Goal: Information Seeking & Learning: Find specific fact

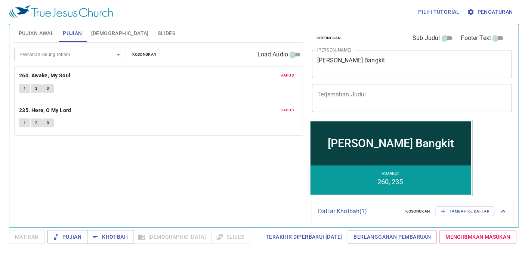
drag, startPoint x: 137, startPoint y: 51, endPoint x: 116, endPoint y: 53, distance: 20.7
click at [137, 51] on span "Kosongkan" at bounding box center [144, 54] width 24 height 7
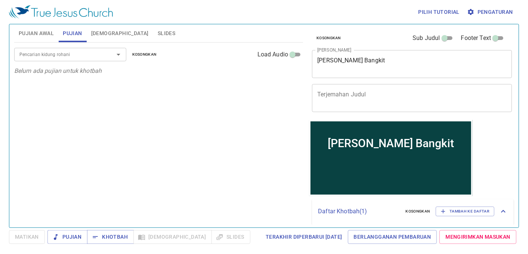
click at [108, 53] on div at bounding box center [113, 54] width 19 height 10
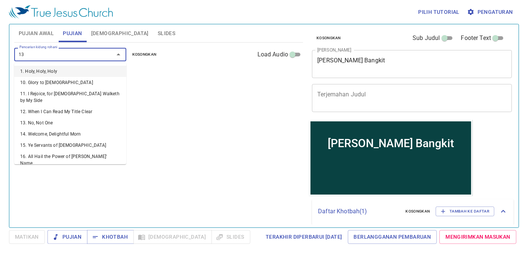
type input "130"
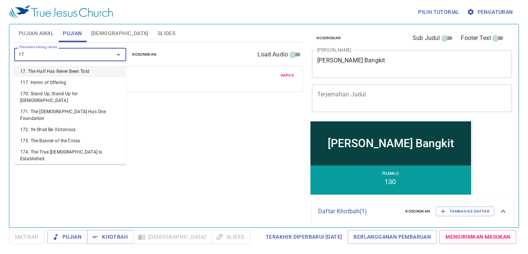
type input "177"
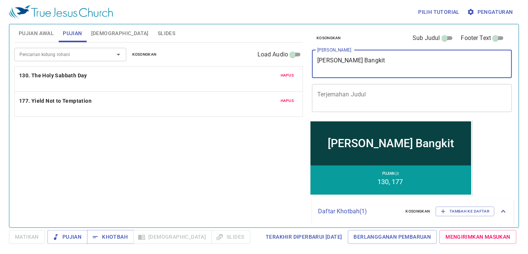
drag, startPoint x: 397, startPoint y: 62, endPoint x: 293, endPoint y: 64, distance: 104.6
click at [293, 64] on div "Pujian Awal Pujian Alkitab Slides Pencarian kidung rohani Pencarian kidung roha…" at bounding box center [264, 122] width 506 height 203
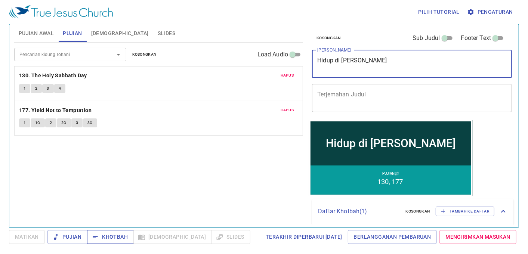
type textarea "Hidup di [PERSON_NAME]"
click at [114, 235] on span "Khotbah" at bounding box center [110, 236] width 35 height 9
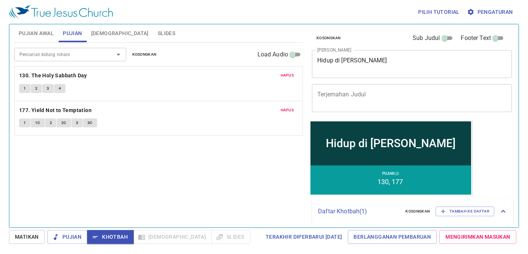
click at [26, 26] on button "Pujian Awal" at bounding box center [36, 33] width 44 height 18
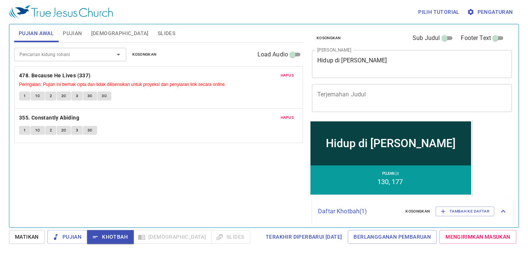
click at [151, 58] on span "Kosongkan" at bounding box center [144, 54] width 24 height 7
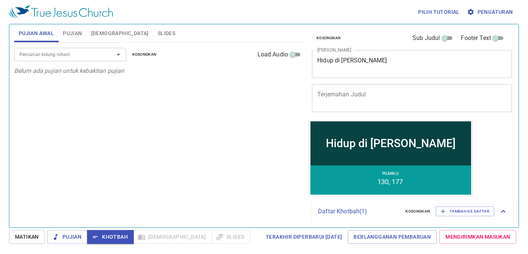
click at [128, 50] on button "Kosongkan" at bounding box center [144, 54] width 33 height 9
click at [102, 52] on div "Pencarian kidung rohani" at bounding box center [70, 54] width 112 height 13
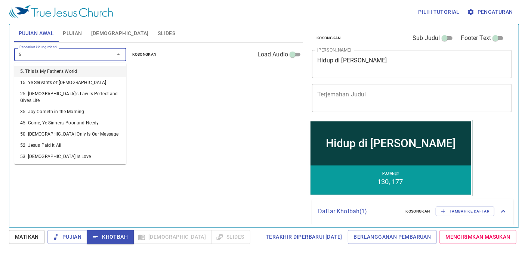
type input "50"
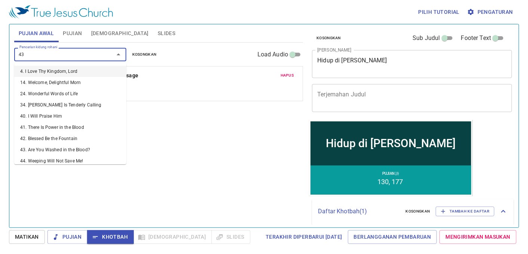
type input "437"
type input "276"
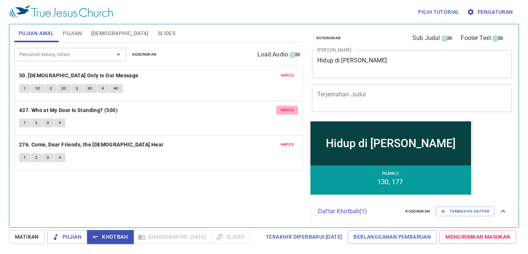
click at [284, 109] on span "Hapus" at bounding box center [287, 110] width 13 height 7
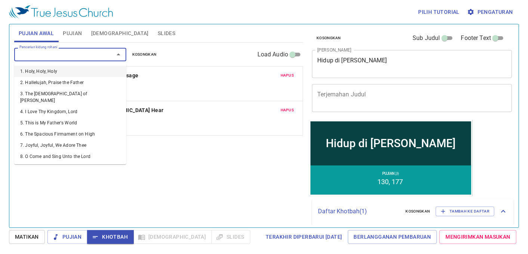
click at [39, 59] on input "Pencarian kidung rohani" at bounding box center [59, 54] width 86 height 9
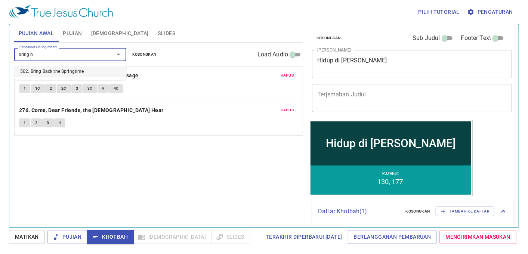
type input "bring ba"
click at [46, 65] on ul "502. Bring Back the Springtime" at bounding box center [70, 71] width 112 height 17
click at [52, 73] on li "502. Bring Back the Springtime" at bounding box center [70, 71] width 112 height 11
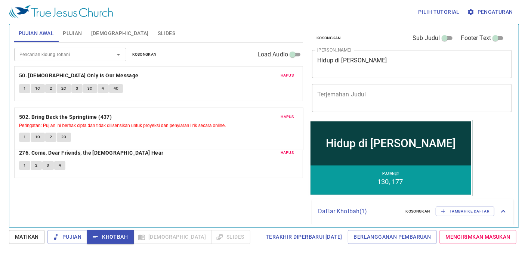
drag, startPoint x: 69, startPoint y: 143, endPoint x: 82, endPoint y: 111, distance: 34.7
click at [82, 111] on div "Hapus 50. Jesus Only Is Our Message 1 1C 2 2C 3 3C 4 4C Hapus 276. Come, Dear F…" at bounding box center [158, 122] width 289 height 112
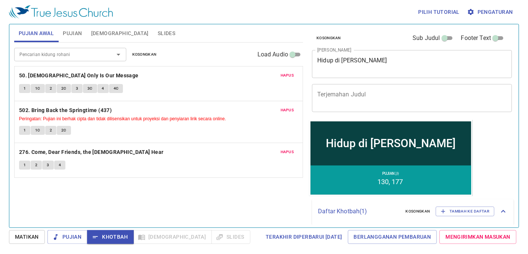
click at [158, 30] on span "Slides" at bounding box center [167, 33] width 18 height 9
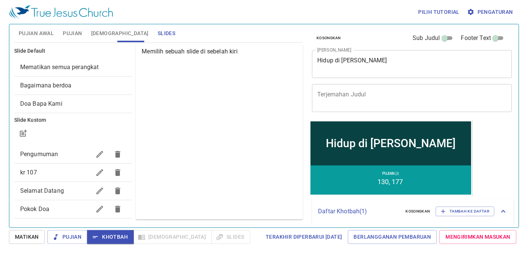
click at [73, 65] on span "Mematikan semua perangkat" at bounding box center [59, 67] width 79 height 7
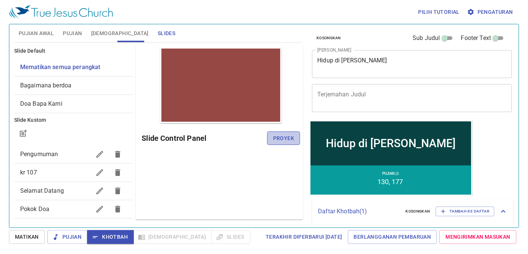
click at [288, 139] on span "Proyek" at bounding box center [283, 138] width 21 height 9
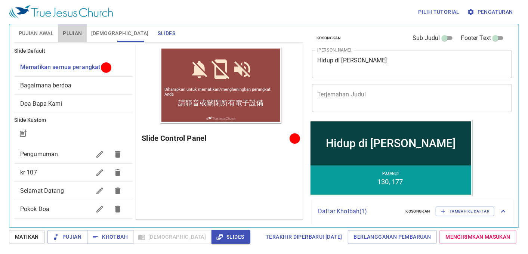
click at [74, 34] on span "Pujian" at bounding box center [72, 33] width 19 height 9
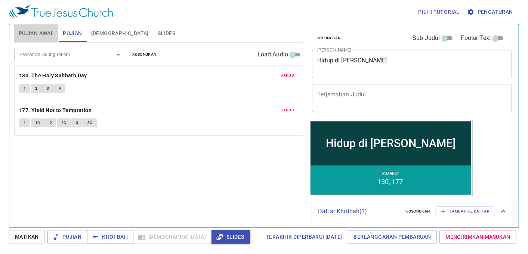
click at [44, 31] on span "Pujian Awal" at bounding box center [36, 33] width 35 height 9
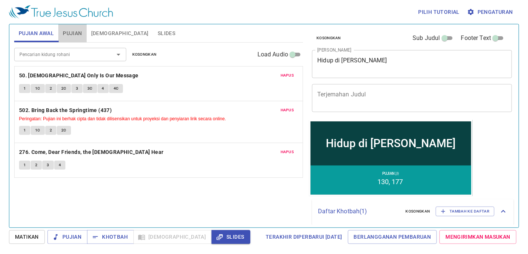
click at [77, 28] on button "Pujian" at bounding box center [72, 33] width 28 height 18
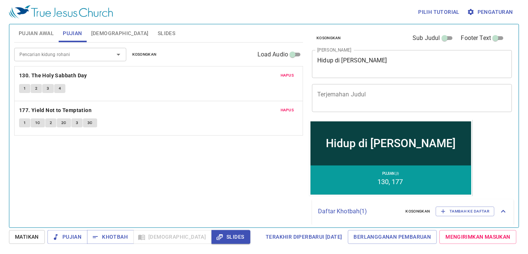
click at [107, 29] on span "[DEMOGRAPHIC_DATA]" at bounding box center [120, 33] width 58 height 9
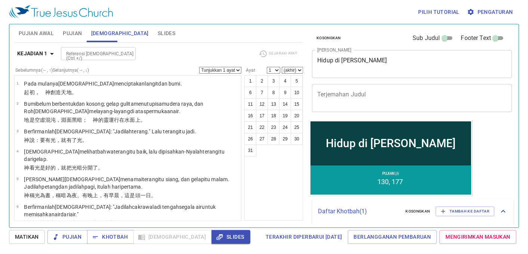
click at [158, 29] on span "Slides" at bounding box center [167, 33] width 18 height 9
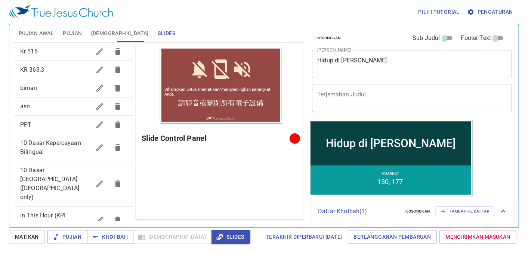
scroll to position [196, 0]
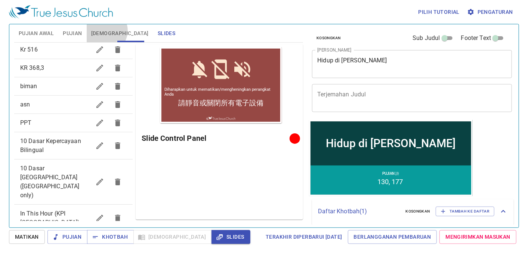
click at [105, 31] on span "Alkitab" at bounding box center [120, 33] width 58 height 9
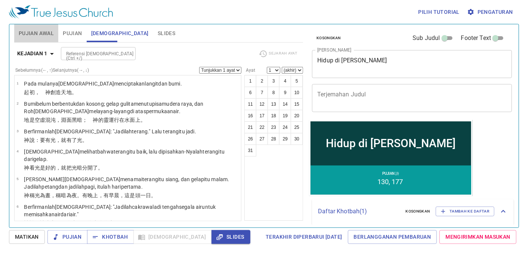
click at [40, 32] on span "Pujian Awal" at bounding box center [36, 33] width 35 height 9
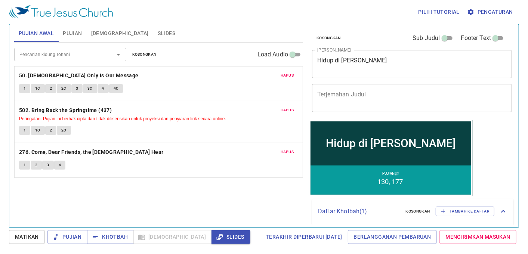
click at [158, 29] on span "Slides" at bounding box center [167, 33] width 18 height 9
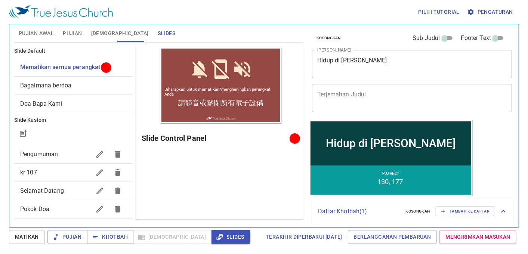
scroll to position [41, 0]
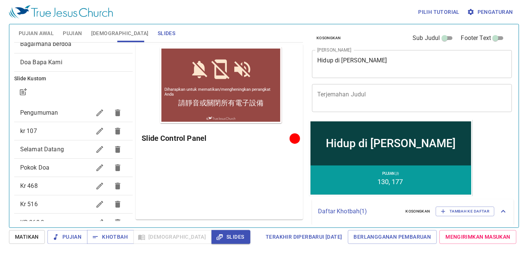
click at [53, 110] on span "Pengumuman" at bounding box center [39, 112] width 38 height 7
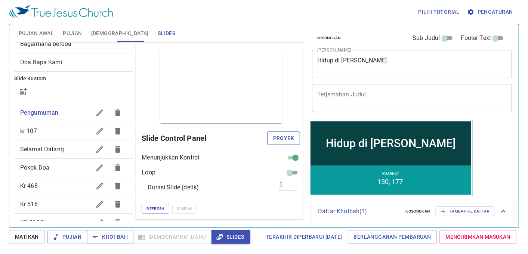
click at [272, 138] on button "Proyek" at bounding box center [283, 139] width 33 height 14
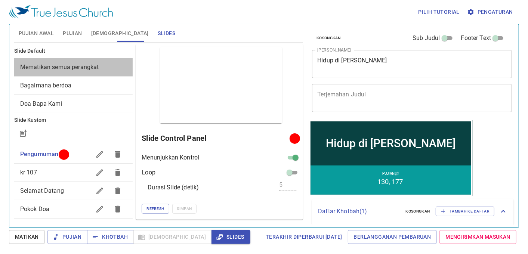
click at [87, 64] on span "Mematikan semua perangkat" at bounding box center [59, 67] width 79 height 7
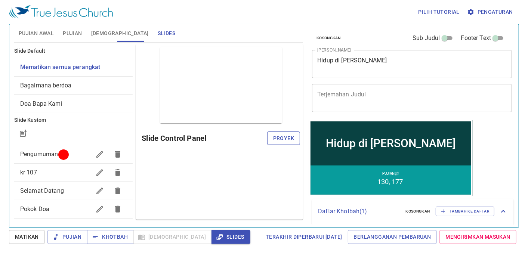
click at [289, 139] on span "Proyek" at bounding box center [283, 138] width 21 height 9
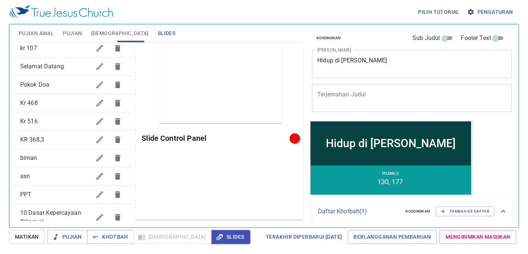
scroll to position [196, 0]
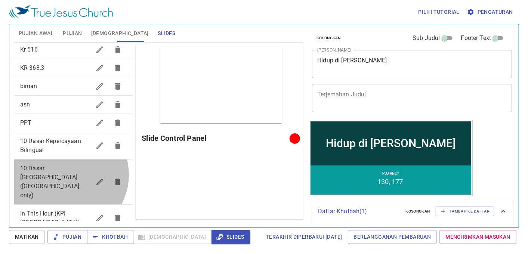
click at [66, 174] on span "10 Dasar Kepercayaan ([GEOGRAPHIC_DATA] only)" at bounding box center [55, 182] width 71 height 36
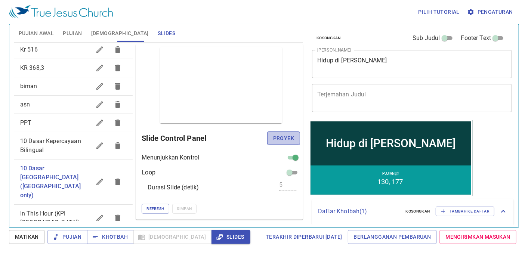
click at [282, 138] on span "Proyek" at bounding box center [283, 138] width 21 height 9
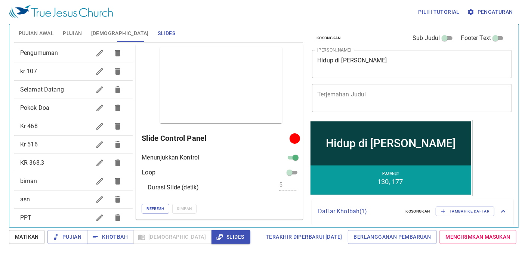
scroll to position [0, 0]
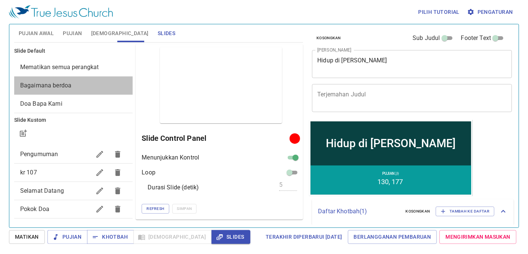
click at [75, 86] on span "Bagaimana berdoa" at bounding box center [73, 85] width 107 height 9
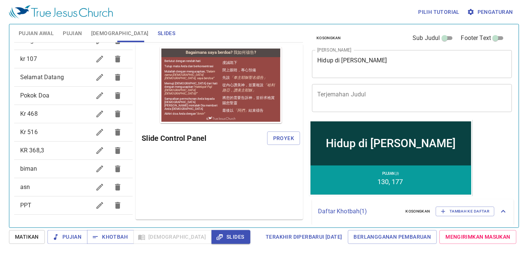
scroll to position [196, 0]
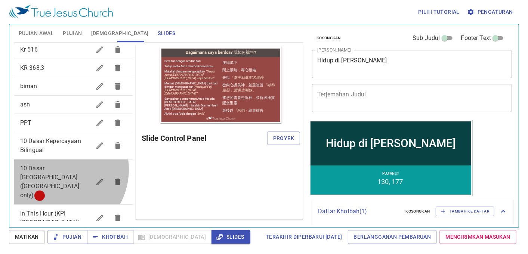
click at [56, 170] on span "10 Dasar Kepercayaan ([GEOGRAPHIC_DATA] only)" at bounding box center [49, 182] width 59 height 34
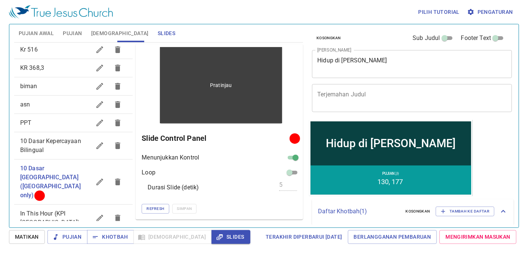
click at [215, 88] on p "Pratinjau" at bounding box center [221, 84] width 22 height 7
click at [200, 114] on div "Pratinjau" at bounding box center [221, 85] width 122 height 76
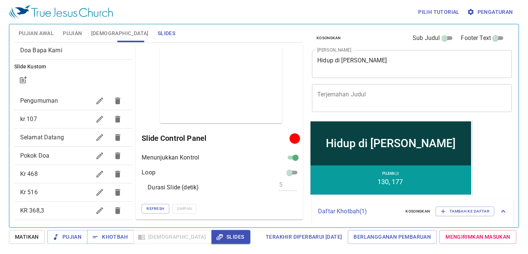
scroll to position [0, 0]
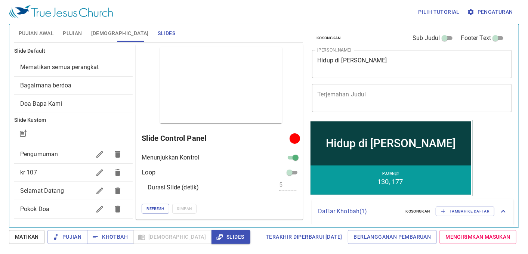
click at [47, 155] on span "Pengumuman" at bounding box center [39, 154] width 38 height 7
click at [85, 65] on span "Mematikan semua perangkat" at bounding box center [59, 67] width 79 height 7
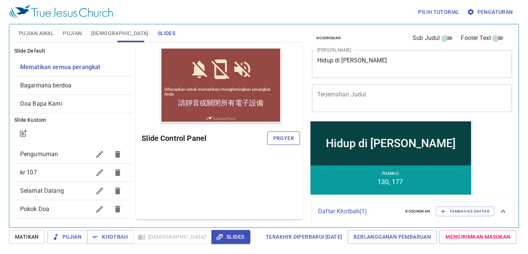
click at [288, 139] on span "Proyek" at bounding box center [283, 138] width 21 height 9
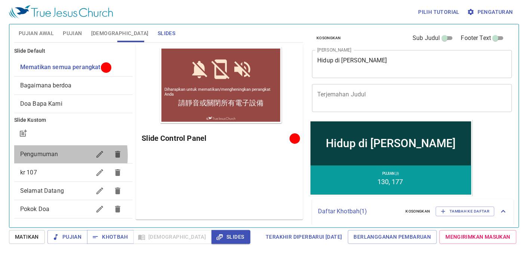
click at [43, 156] on span "Pengumuman" at bounding box center [39, 154] width 38 height 7
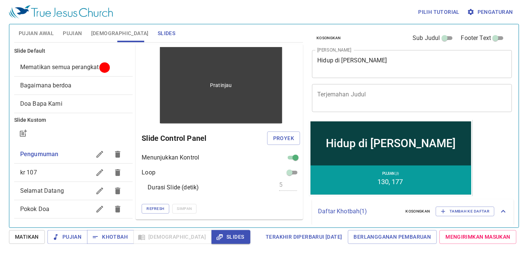
click at [218, 99] on div "Pratinjau" at bounding box center [221, 85] width 122 height 76
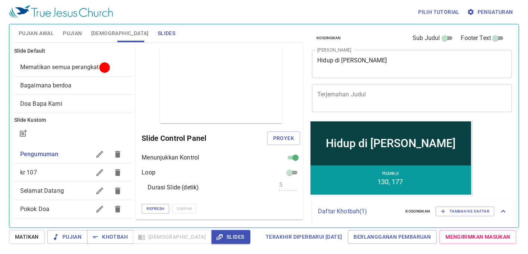
click at [49, 170] on span "kr 107" at bounding box center [55, 172] width 71 height 9
click at [46, 152] on span "Pengumuman" at bounding box center [39, 154] width 38 height 7
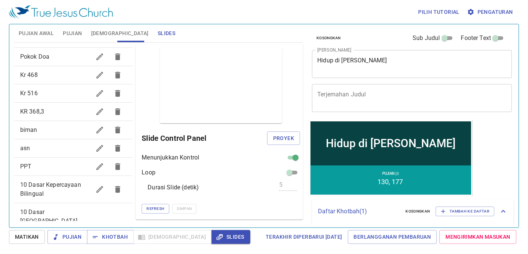
scroll to position [196, 0]
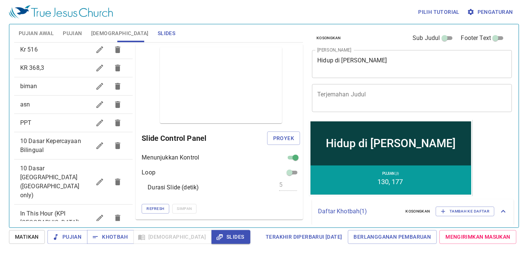
click at [56, 143] on span "10 Dasar Kepercayaan Bilingual" at bounding box center [50, 146] width 61 height 16
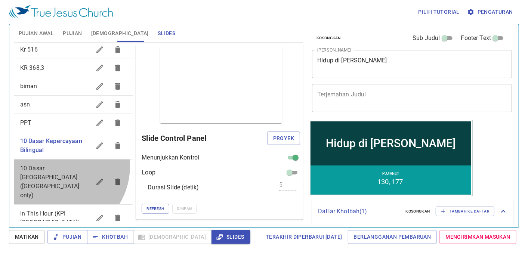
click at [57, 166] on span "10 Dasar Kepercayaan ([GEOGRAPHIC_DATA] only)" at bounding box center [49, 182] width 59 height 34
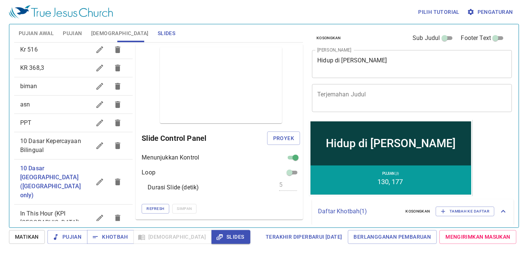
click at [52, 147] on span "10 Dasar Kepercayaan Bilingual" at bounding box center [55, 146] width 71 height 18
click at [35, 31] on span "Pujian Awal" at bounding box center [36, 33] width 35 height 9
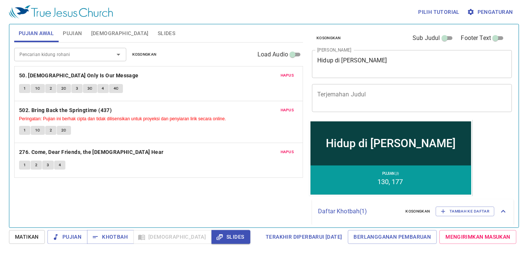
click at [75, 33] on span "Pujian" at bounding box center [72, 33] width 19 height 9
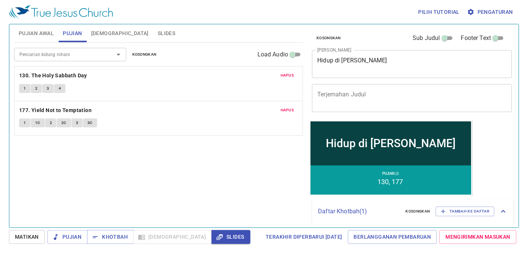
click at [104, 34] on span "[DEMOGRAPHIC_DATA]" at bounding box center [120, 33] width 58 height 9
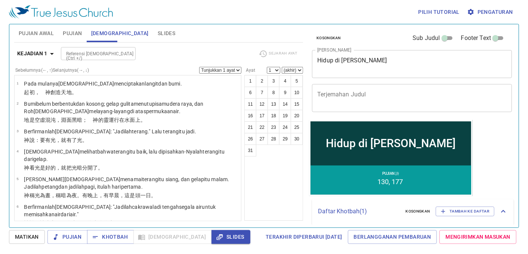
click at [39, 29] on span "Pujian Awal" at bounding box center [36, 33] width 35 height 9
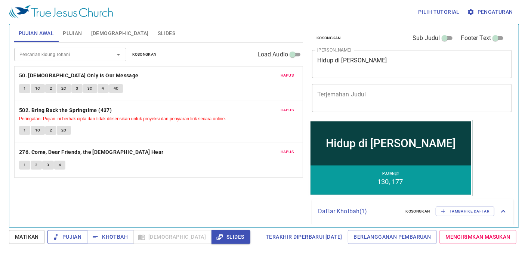
click at [69, 240] on span "Pujian" at bounding box center [67, 236] width 28 height 9
click at [216, 237] on icon "button" at bounding box center [219, 237] width 7 height 7
click at [158, 32] on span "Slides" at bounding box center [167, 33] width 18 height 9
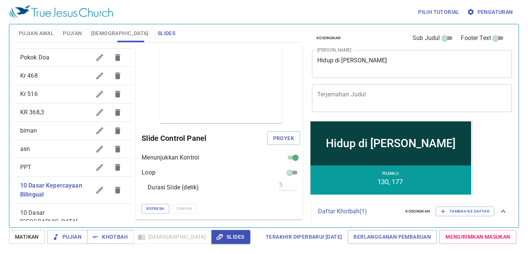
scroll to position [0, 0]
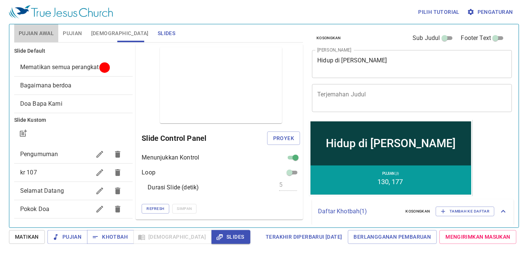
click at [34, 35] on span "Pujian Awal" at bounding box center [36, 33] width 35 height 9
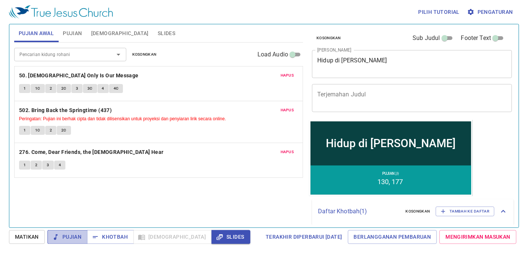
click at [72, 237] on span "Pujian" at bounding box center [67, 236] width 28 height 9
click at [23, 86] on button "1" at bounding box center [24, 88] width 11 height 9
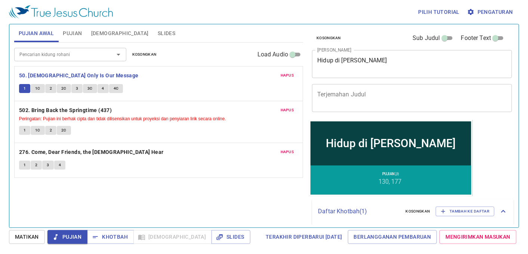
click at [34, 89] on button "1C" at bounding box center [38, 88] width 14 height 9
click at [54, 89] on button "2" at bounding box center [50, 88] width 11 height 9
click at [61, 86] on span "2C" at bounding box center [63, 88] width 5 height 7
click at [76, 84] on button "3" at bounding box center [76, 88] width 11 height 9
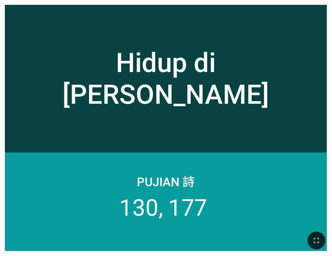
drag, startPoint x: 134, startPoint y: 40, endPoint x: 84, endPoint y: 12, distance: 56.5
click at [133, 40] on div "Hidup di [PERSON_NAME]" at bounding box center [166, 78] width 322 height 123
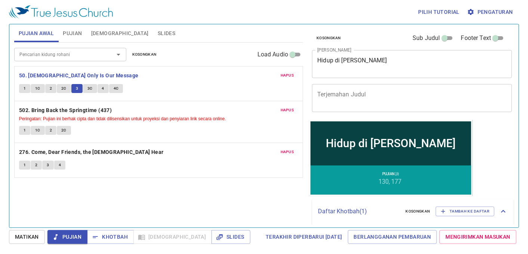
click at [90, 85] on span "3C" at bounding box center [89, 88] width 5 height 7
click at [105, 91] on button "4" at bounding box center [103, 88] width 11 height 9
click at [114, 87] on span "4C" at bounding box center [116, 88] width 5 height 7
click at [94, 106] on b "502. Bring Back the Springtime (437)" at bounding box center [65, 110] width 93 height 9
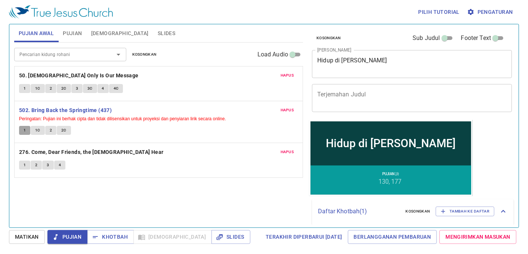
click at [28, 133] on button "1" at bounding box center [24, 130] width 11 height 9
click at [36, 132] on span "1C" at bounding box center [37, 130] width 5 height 7
click at [50, 129] on span "2" at bounding box center [51, 130] width 2 height 7
click at [68, 131] on button "2C" at bounding box center [64, 130] width 14 height 9
click at [87, 152] on b "276. Come, Dear Friends, the [DEMOGRAPHIC_DATA] Hear" at bounding box center [91, 152] width 145 height 9
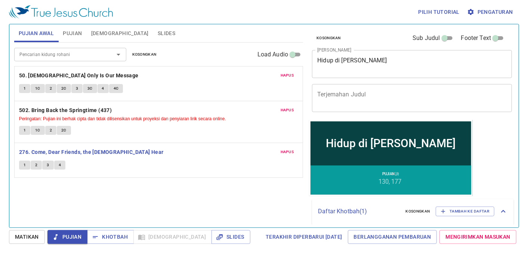
click at [24, 162] on span "1" at bounding box center [25, 165] width 2 height 7
click at [34, 163] on button "2" at bounding box center [36, 165] width 11 height 9
click at [51, 161] on button "3" at bounding box center [47, 165] width 11 height 9
click at [64, 166] on button "4" at bounding box center [59, 165] width 11 height 9
click at [158, 32] on span "Slides" at bounding box center [167, 33] width 18 height 9
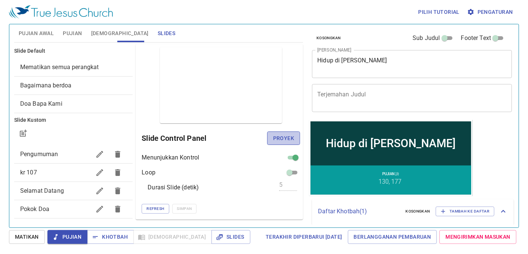
click at [278, 141] on span "Proyek" at bounding box center [283, 138] width 21 height 9
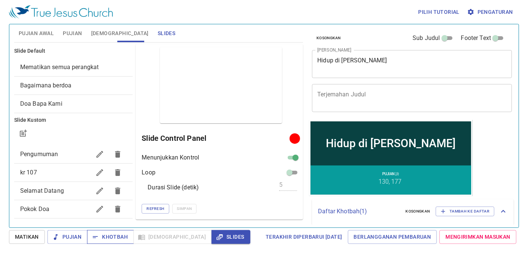
click at [118, 236] on span "Khotbah" at bounding box center [110, 236] width 35 height 9
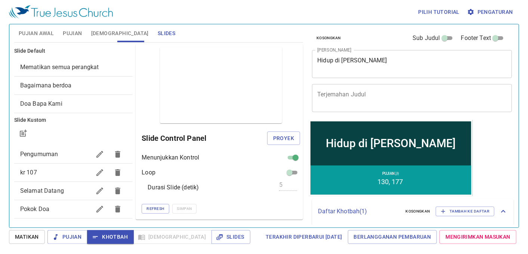
click at [68, 30] on span "Pujian" at bounding box center [72, 33] width 19 height 9
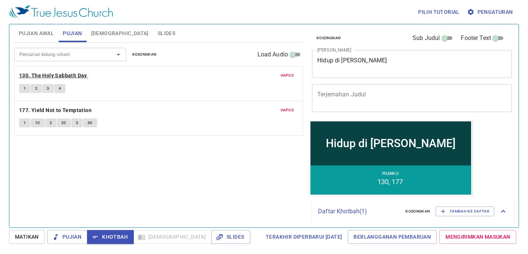
click at [55, 75] on b "130. The Holy Sabbath Day" at bounding box center [53, 75] width 68 height 9
click at [24, 87] on span "1" at bounding box center [25, 88] width 2 height 7
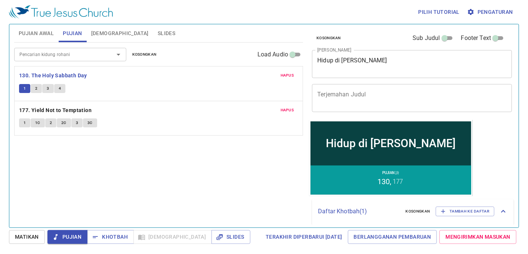
click at [38, 89] on button "2" at bounding box center [36, 88] width 11 height 9
click at [49, 91] on span "3" at bounding box center [48, 88] width 2 height 7
click at [61, 89] on span "4" at bounding box center [60, 88] width 2 height 7
click at [109, 234] on span "Khotbah" at bounding box center [110, 236] width 35 height 9
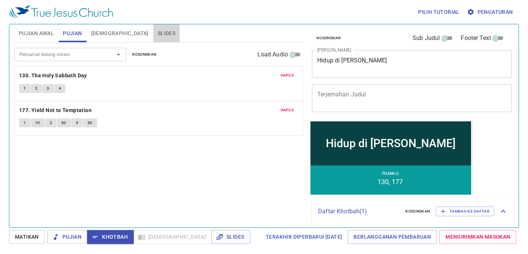
click at [158, 32] on span "Slides" at bounding box center [167, 33] width 18 height 9
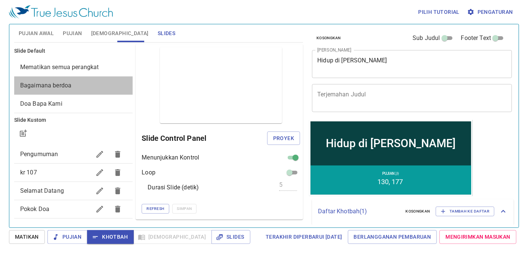
click at [77, 83] on span "Bagaimana berdoa" at bounding box center [73, 85] width 107 height 9
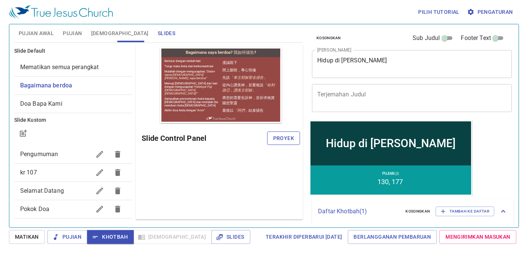
click at [292, 138] on span "Proyek" at bounding box center [283, 138] width 21 height 9
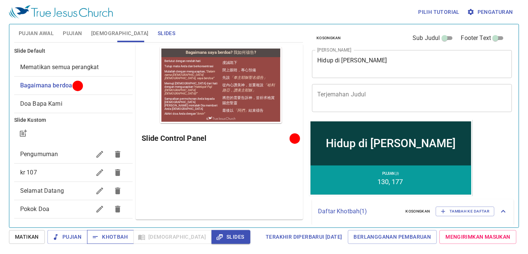
click at [107, 235] on span "Khotbah" at bounding box center [110, 236] width 35 height 9
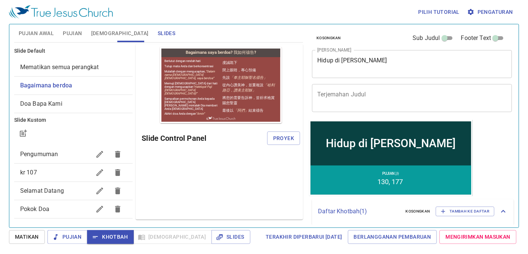
click at [46, 156] on span "Pengumuman" at bounding box center [39, 154] width 38 height 7
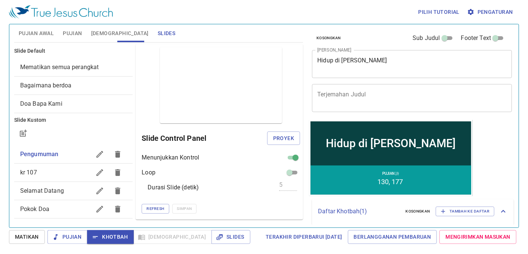
click at [112, 231] on button "Khotbah" at bounding box center [110, 237] width 47 height 14
click at [87, 29] on button "[DEMOGRAPHIC_DATA]" at bounding box center [120, 33] width 67 height 18
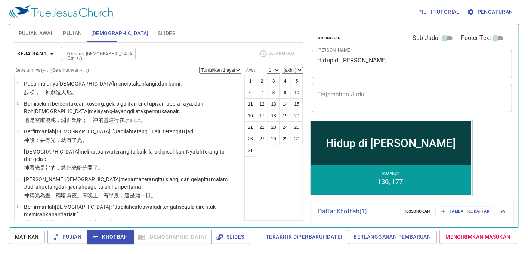
click at [87, 54] on input "Referensi [DEMOGRAPHIC_DATA] (Ctrl +/)" at bounding box center [92, 53] width 58 height 9
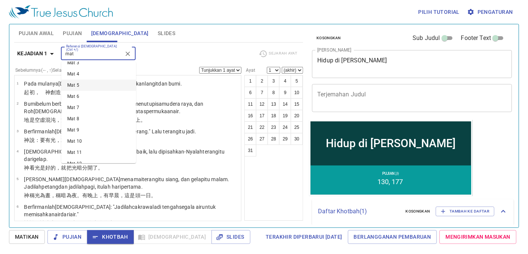
scroll to position [218, 0]
click at [84, 109] on li "Mat 24" at bounding box center [98, 110] width 75 height 11
type input "mat"
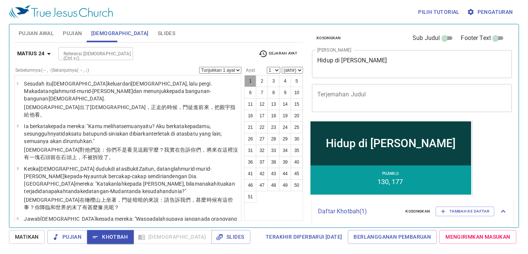
click at [250, 79] on button "1" at bounding box center [250, 81] width 12 height 12
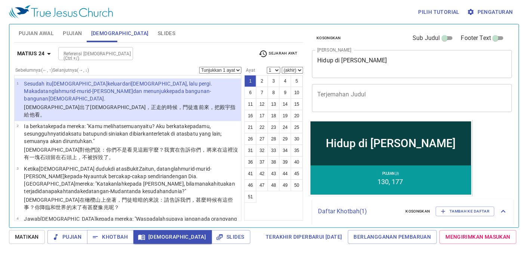
click at [278, 69] on select "1 2 3 4 5 6 7 8 9 10 11 12 13 14 15 16 17 18 19 20 21 22 23 24 25 26 27 28 29 3…" at bounding box center [273, 70] width 13 height 7
select select "2"
click at [267, 67] on select "1 2 3 4 5 6 7 8 9 10 11 12 13 14 15 16 17 18 19 20 21 22 23 24 25 26 27 28 29 3…" at bounding box center [273, 70] width 13 height 7
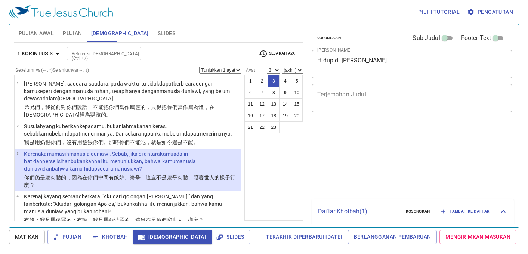
select select "3"
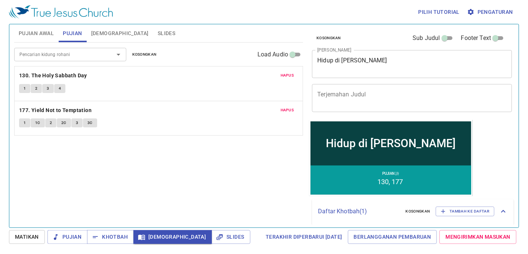
click at [63, 237] on span "Pujian" at bounding box center [67, 236] width 28 height 9
